Goal: Task Accomplishment & Management: Manage account settings

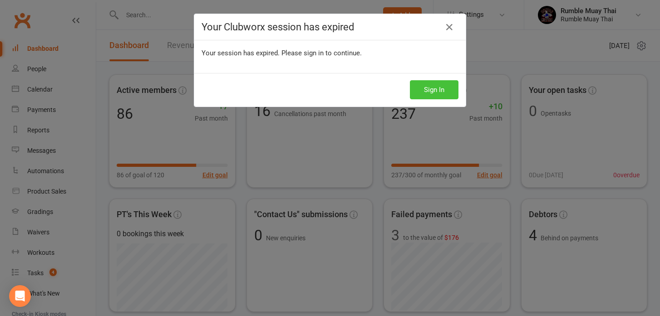
click at [431, 91] on button "Sign In" at bounding box center [434, 89] width 49 height 19
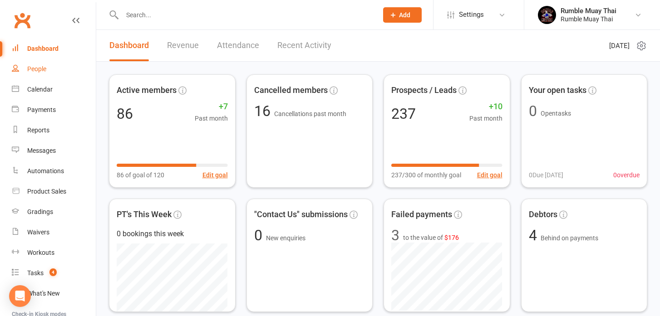
click at [35, 71] on div "People" at bounding box center [36, 68] width 19 height 7
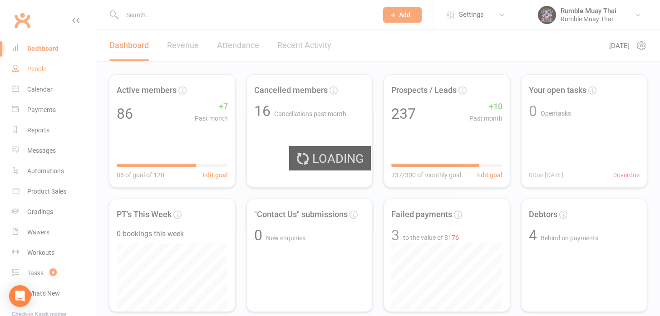
select select "100"
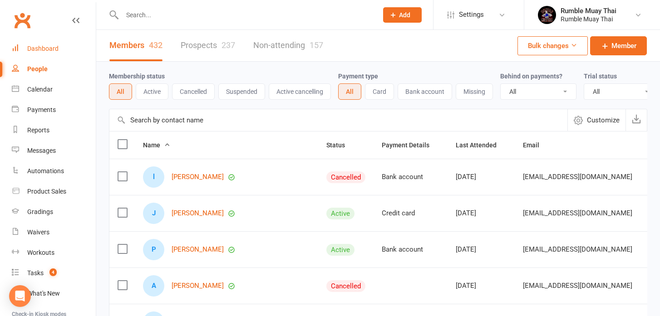
click at [39, 49] on div "Dashboard" at bounding box center [42, 48] width 31 height 7
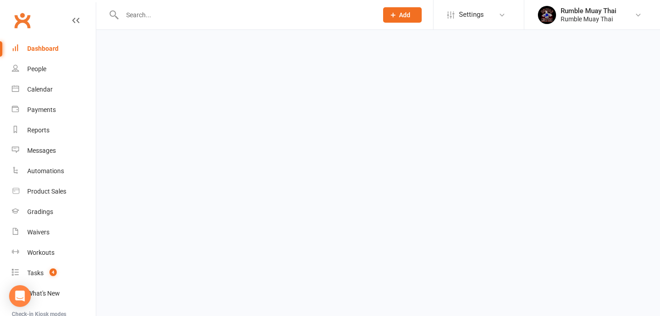
click at [39, 30] on ui-view "Prospect Member Non-attending contact Class / event Appointment Grading event T…" at bounding box center [330, 16] width 660 height 28
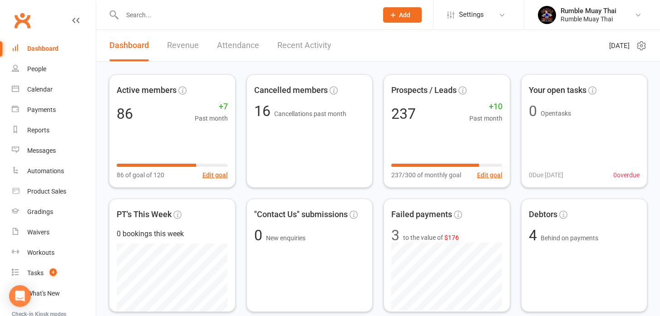
click at [177, 44] on link "Revenue" at bounding box center [183, 45] width 32 height 31
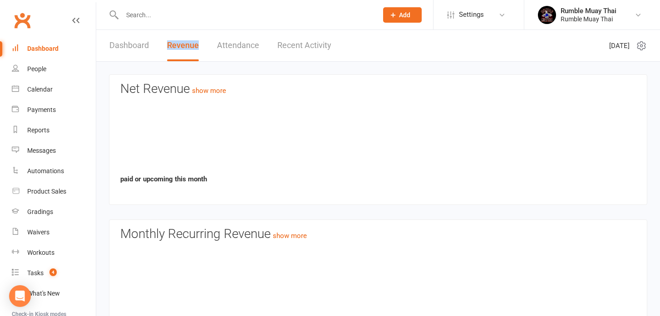
click at [177, 44] on link "Revenue" at bounding box center [183, 45] width 32 height 31
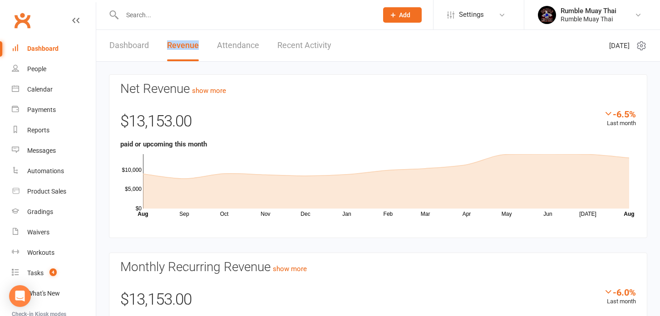
click at [36, 49] on div "Dashboard" at bounding box center [42, 48] width 31 height 7
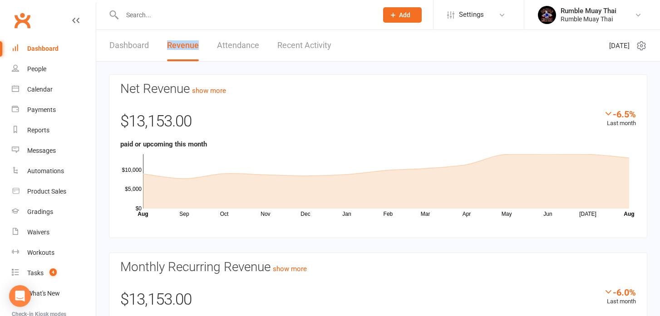
click at [36, 49] on div "Dashboard" at bounding box center [42, 48] width 31 height 7
click at [118, 43] on link "Dashboard" at bounding box center [128, 45] width 39 height 31
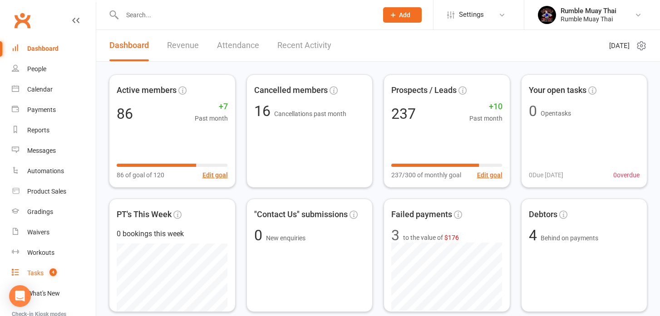
click at [35, 273] on div "Tasks" at bounding box center [35, 273] width 16 height 7
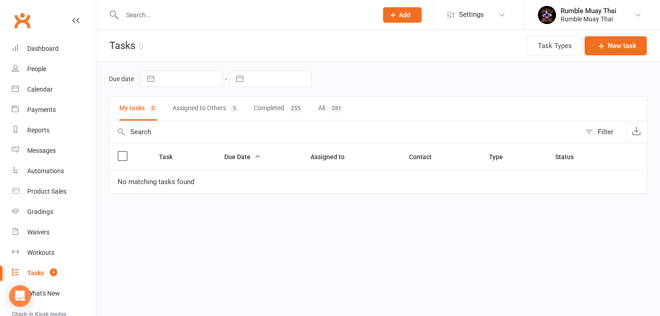
click at [197, 108] on button "Assigned to Others 5" at bounding box center [205, 109] width 66 height 24
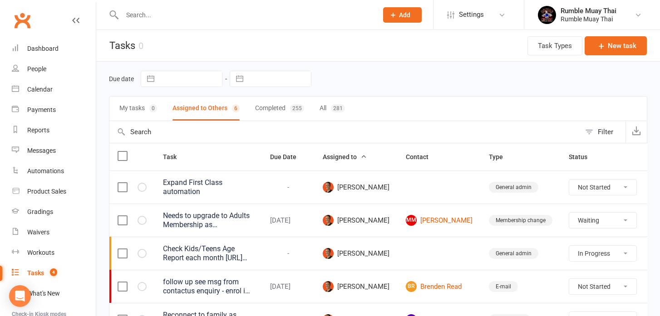
select select "waiting"
select select "started"
click at [101, 279] on div "Due date Navigate forward to interact with the calendar and select a date. Pres…" at bounding box center [378, 229] width 564 height 334
click at [38, 49] on div "Dashboard" at bounding box center [42, 48] width 31 height 7
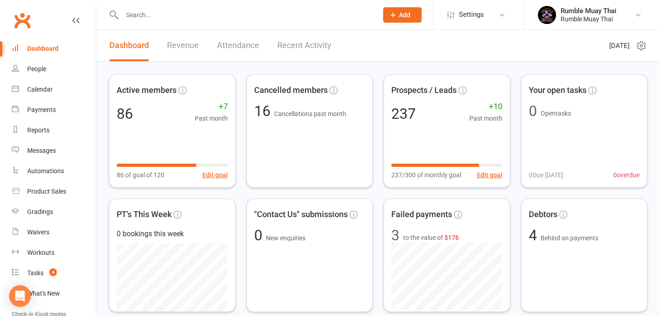
click at [38, 49] on div "Dashboard" at bounding box center [42, 48] width 31 height 7
click at [34, 72] on div "People" at bounding box center [36, 68] width 19 height 7
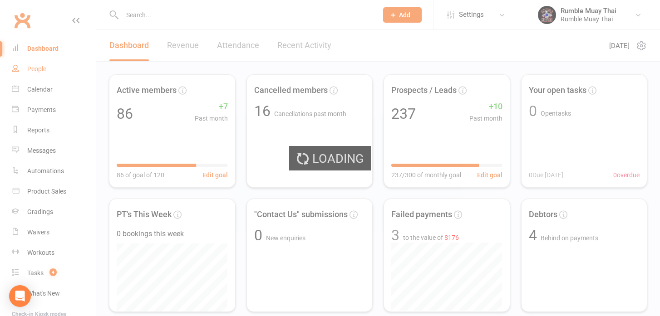
select select "100"
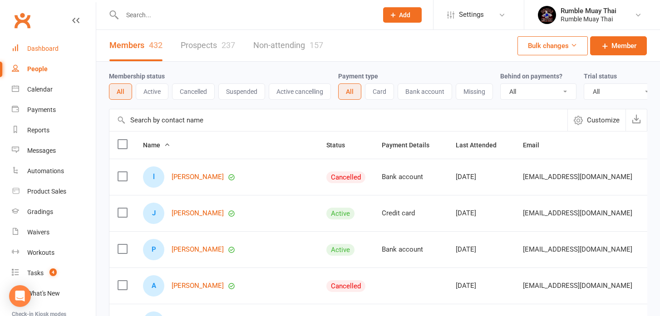
click at [46, 49] on div "Dashboard" at bounding box center [42, 48] width 31 height 7
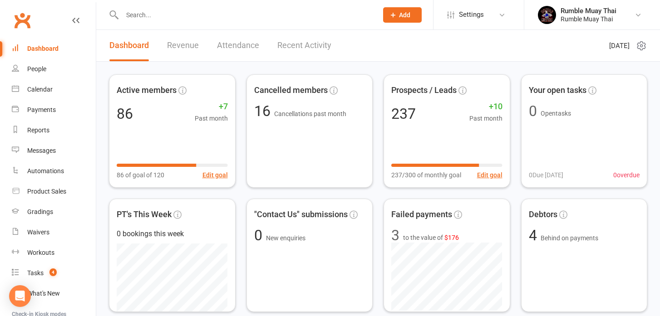
click at [612, 90] on span "Your open tasks" at bounding box center [584, 90] width 111 height 13
